Goal: Task Accomplishment & Management: Use online tool/utility

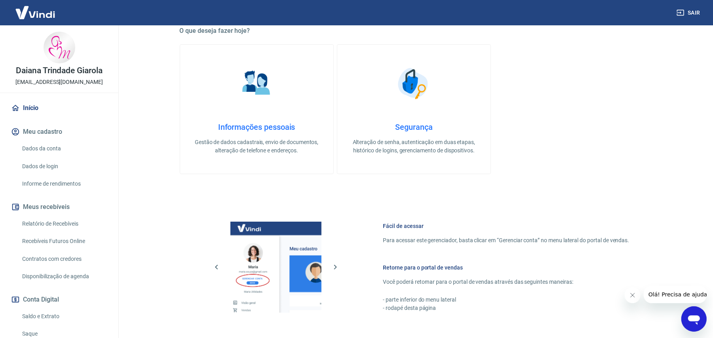
scroll to position [279, 0]
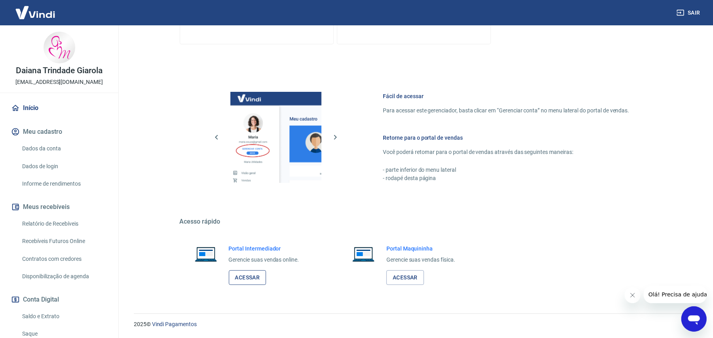
click at [250, 278] on link "Acessar" at bounding box center [248, 277] width 38 height 15
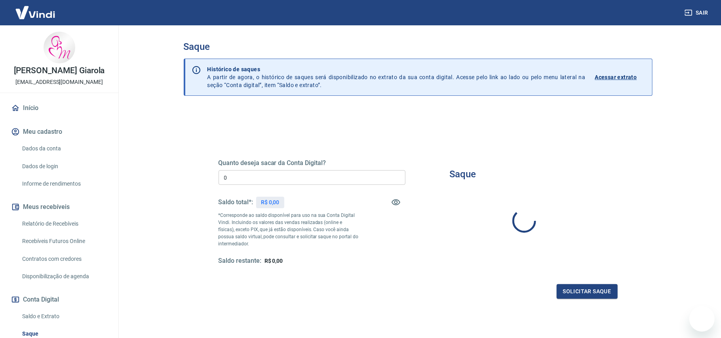
type input "R$ 0,00"
